Goal: Transaction & Acquisition: Purchase product/service

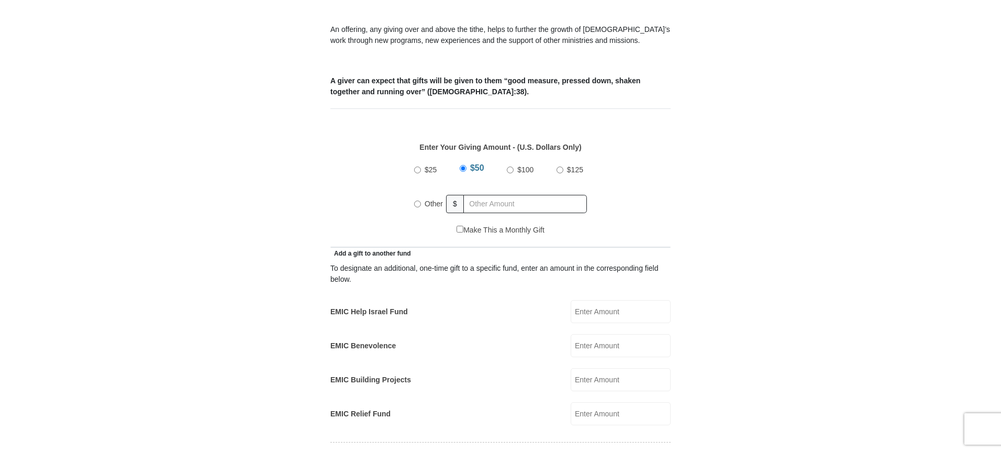
scroll to position [374, 0]
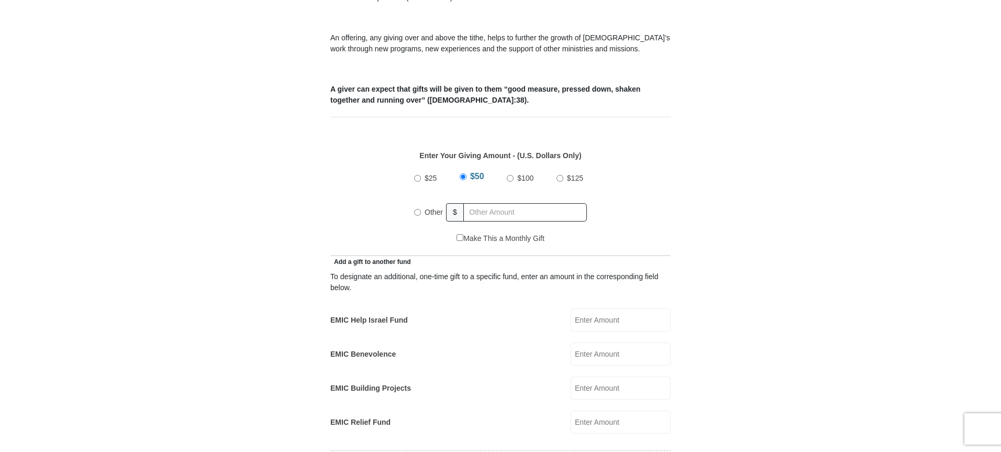
click at [418, 204] on div "Other" at bounding box center [430, 211] width 32 height 23
click at [416, 209] on input "Other" at bounding box center [417, 212] width 7 height 7
radio input "true"
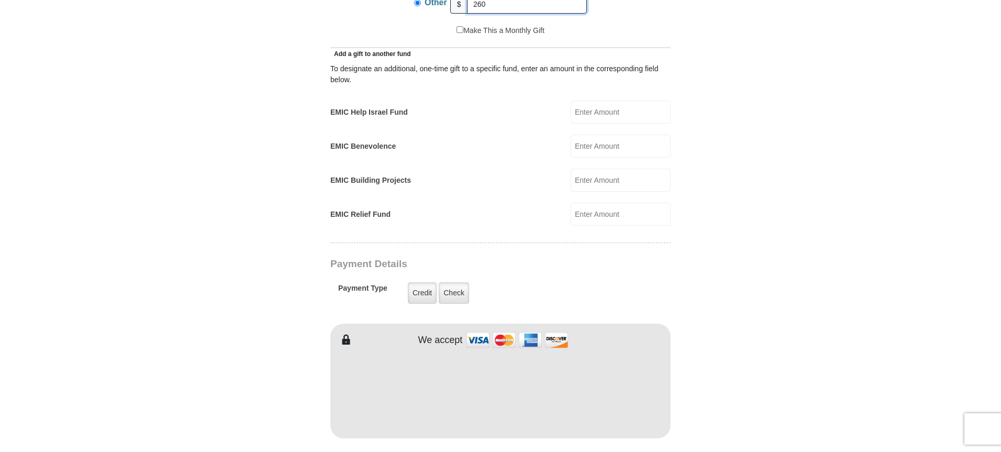
scroll to position [582, 0]
type input "260"
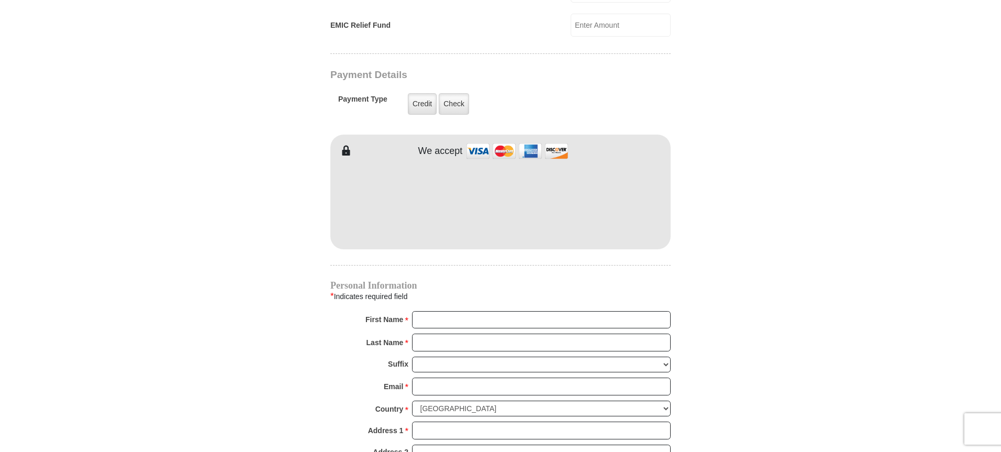
scroll to position [772, 0]
click at [462, 309] on input "First Name *" at bounding box center [541, 318] width 259 height 18
type input "[PERSON_NAME] and [PERSON_NAME]"
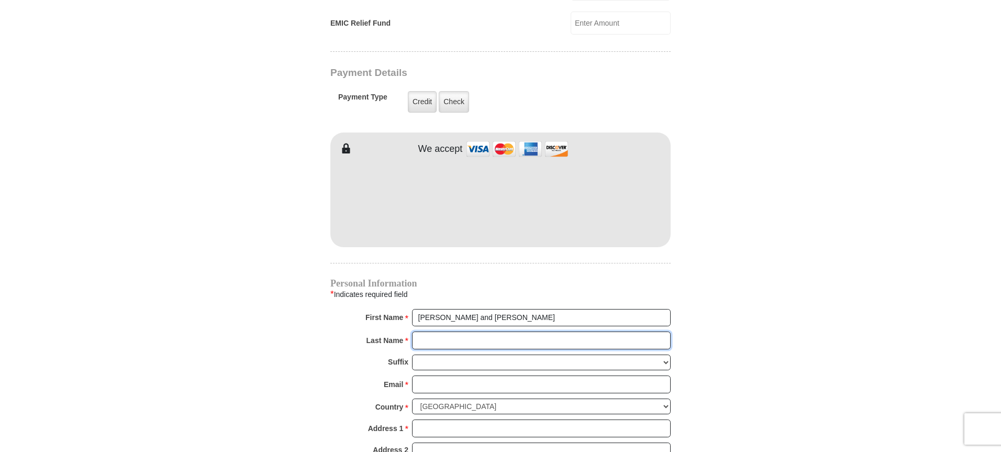
click at [464, 331] on input "Last Name *" at bounding box center [541, 340] width 259 height 18
type input "[PERSON_NAME]"
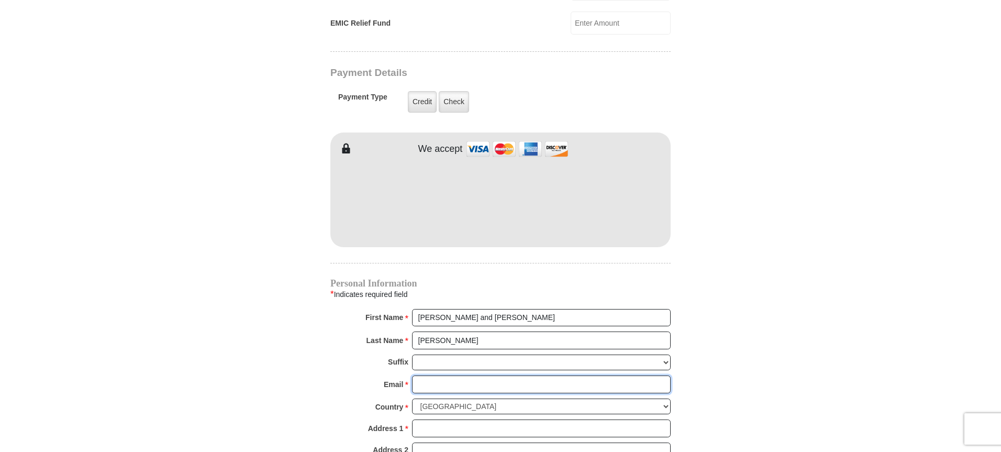
click at [468, 375] on input "Email *" at bounding box center [541, 384] width 259 height 18
type input "[EMAIL_ADDRESS][DOMAIN_NAME]"
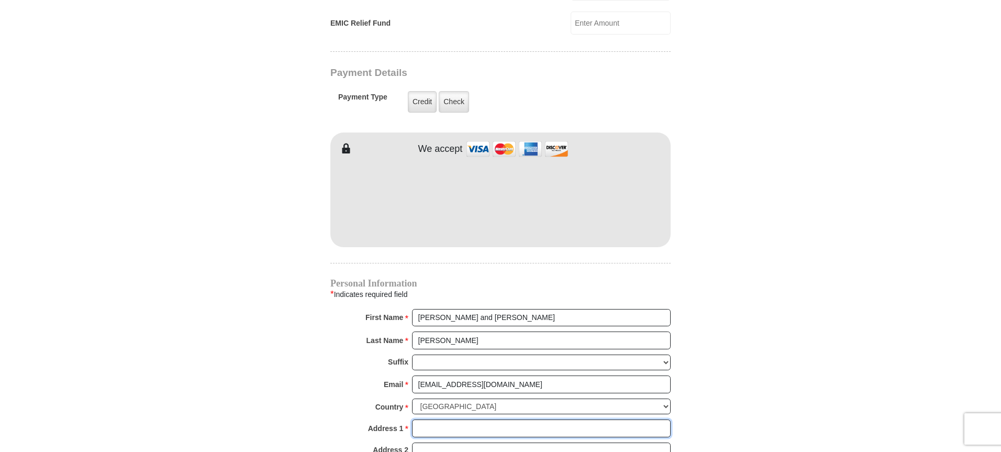
click at [474, 419] on input "Address 1 *" at bounding box center [541, 428] width 259 height 18
type input "[STREET_ADDRESS]"
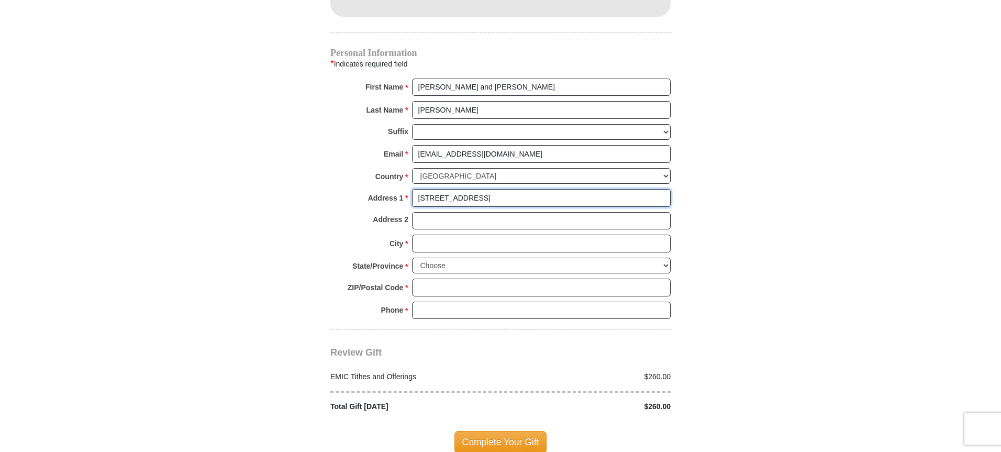
scroll to position [979, 0]
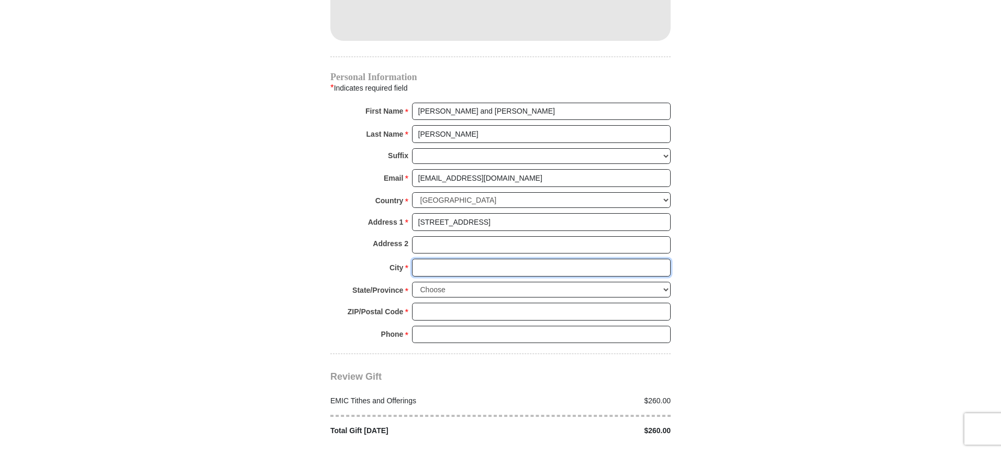
click at [456, 259] on input "City *" at bounding box center [541, 268] width 259 height 18
type input "Victorville"
click at [463, 282] on select "Choose [US_STATE] [US_STATE] [US_STATE] [US_STATE] [US_STATE] Armed Forces Amer…" at bounding box center [541, 290] width 259 height 16
select select "CA"
click at [412, 282] on select "Choose [US_STATE] [US_STATE] [US_STATE] [US_STATE] [US_STATE] Armed Forces Amer…" at bounding box center [541, 290] width 259 height 16
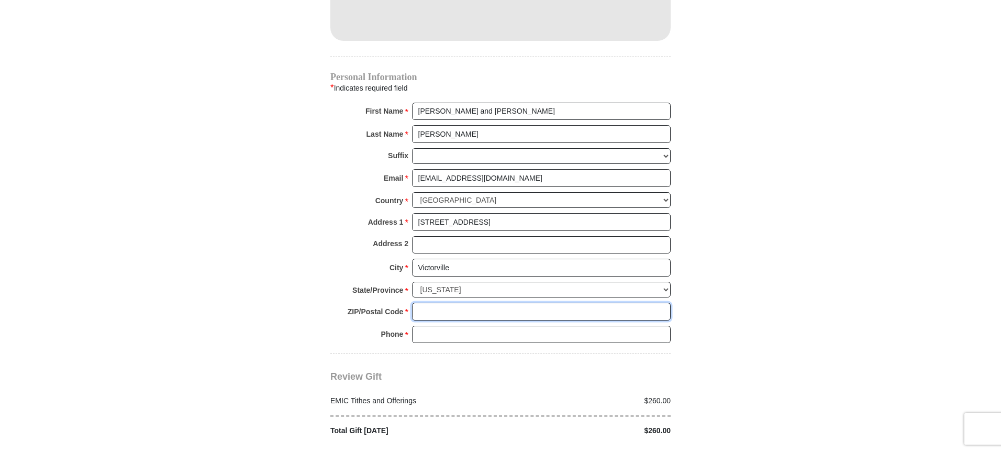
click at [455, 302] on input "ZIP/Postal Code *" at bounding box center [541, 311] width 259 height 18
type input "92392"
click at [468, 326] on input "Phone * *" at bounding box center [541, 335] width 259 height 18
type input "[PHONE_NUMBER]"
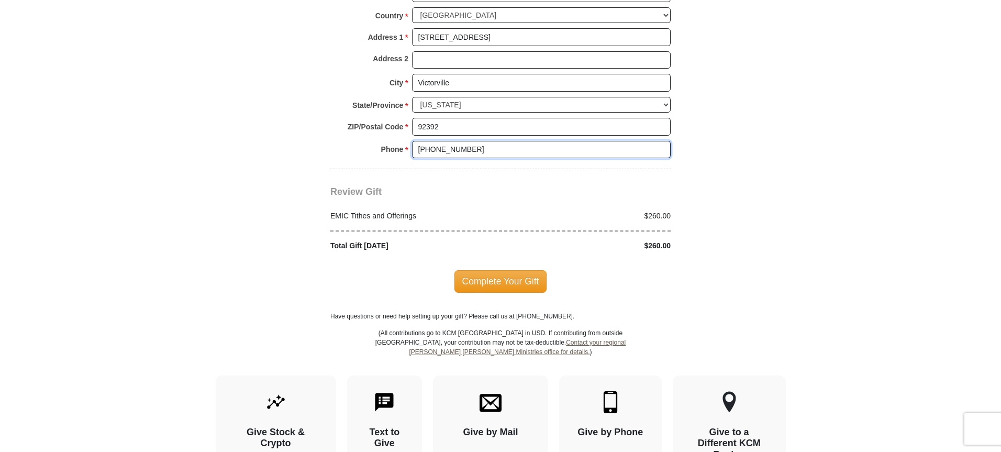
scroll to position [1152, 0]
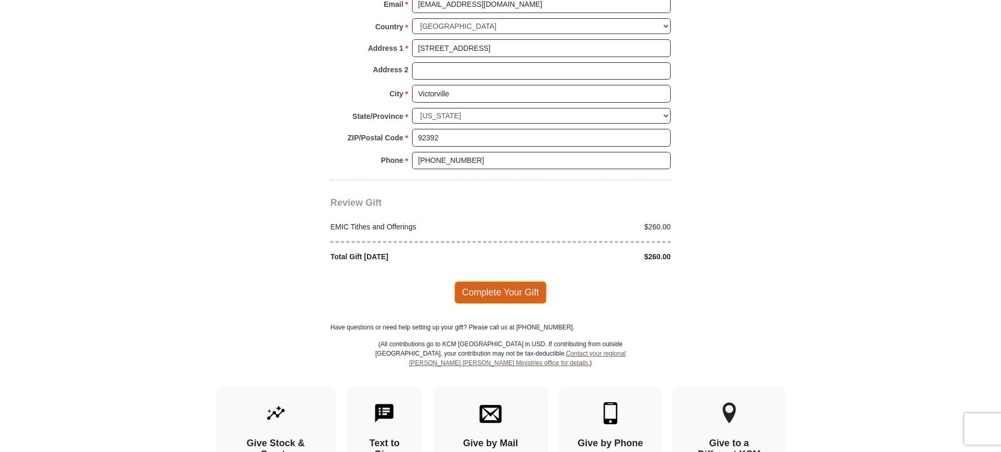
click at [535, 281] on span "Complete Your Gift" at bounding box center [500, 292] width 93 height 22
